Goal: Check status

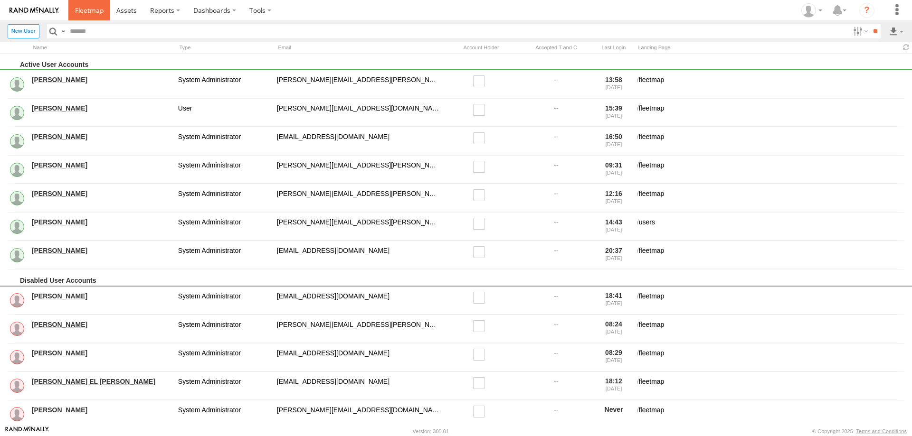
click at [96, 9] on span at bounding box center [89, 10] width 28 height 9
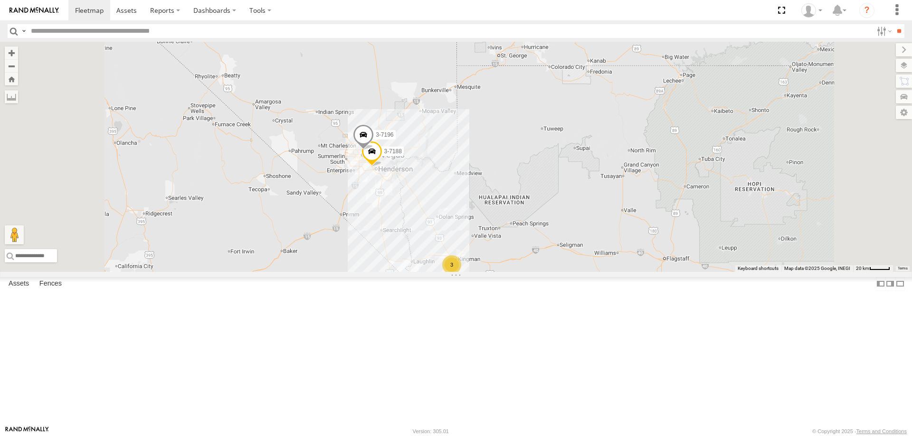
click at [382, 167] on span at bounding box center [371, 154] width 21 height 26
